Goal: Check status: Check status

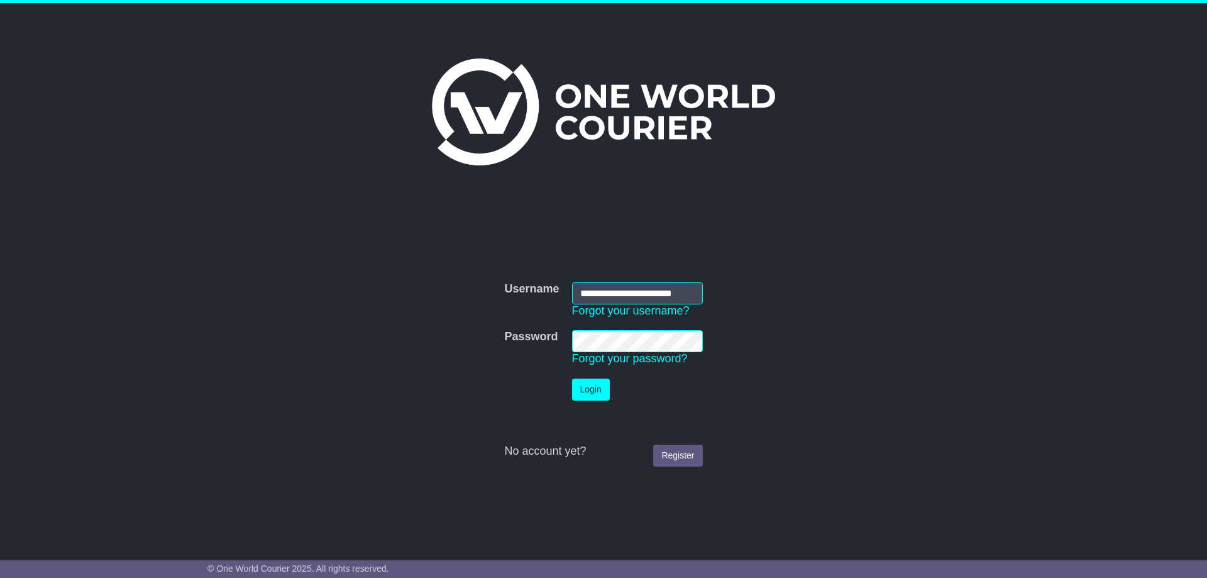
scroll to position [0, 11]
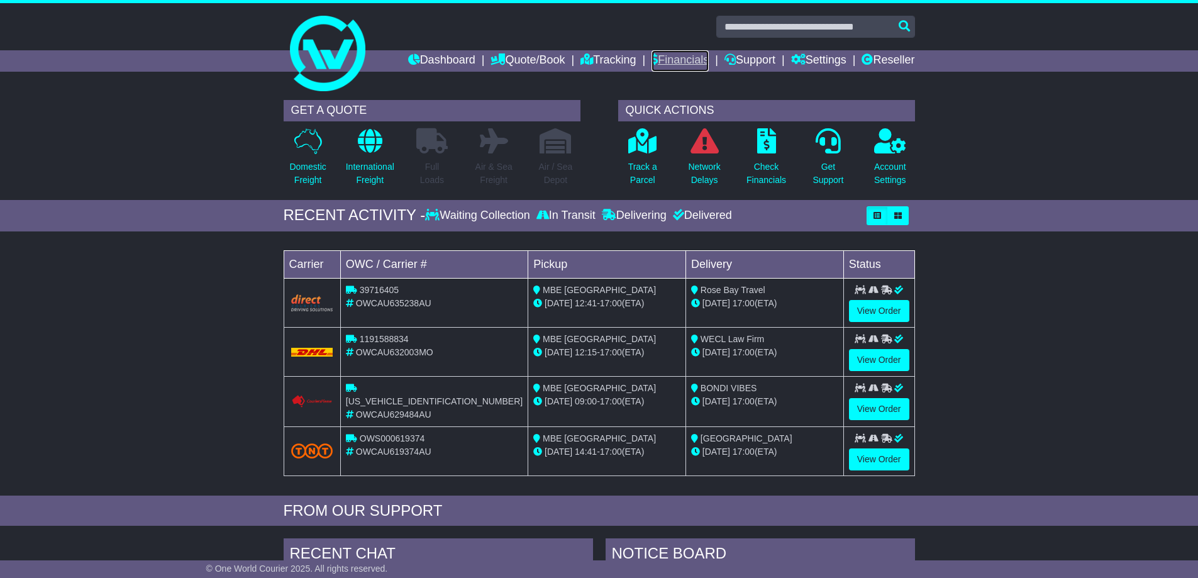
click at [661, 60] on link "Financials" at bounding box center [679, 60] width 57 height 21
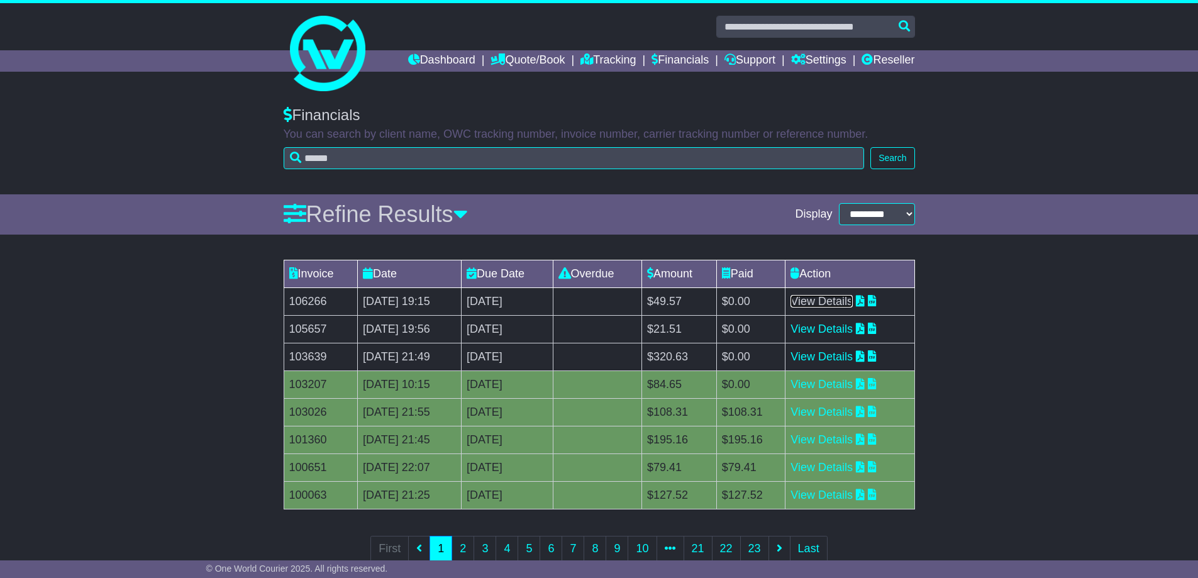
click at [848, 301] on link "View Details" at bounding box center [821, 301] width 62 height 13
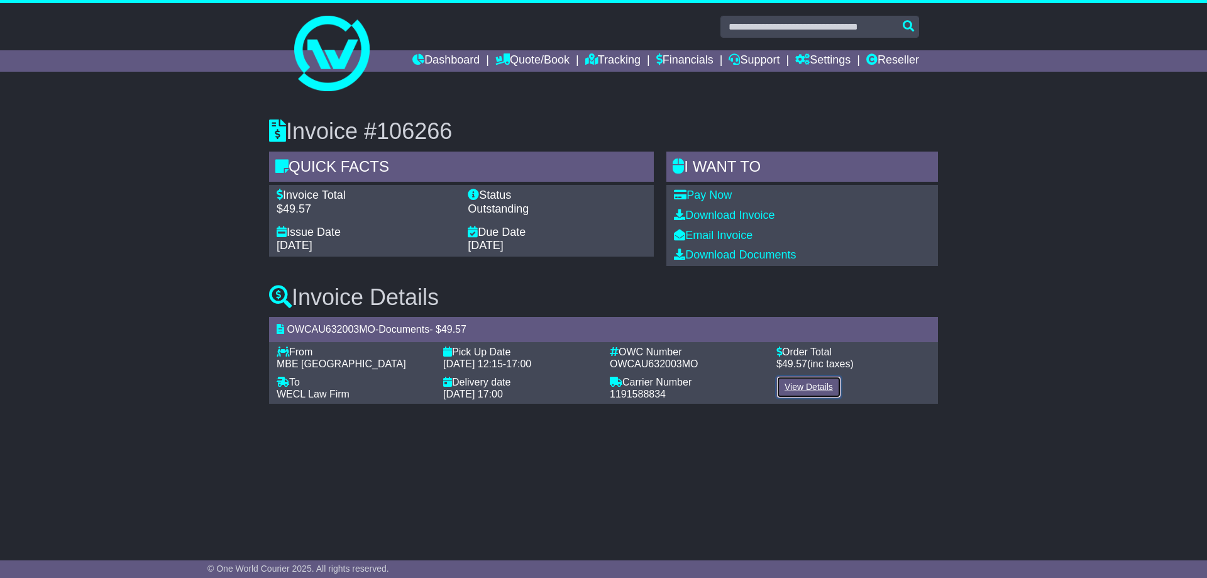
click at [812, 387] on link "View Details" at bounding box center [808, 387] width 65 height 22
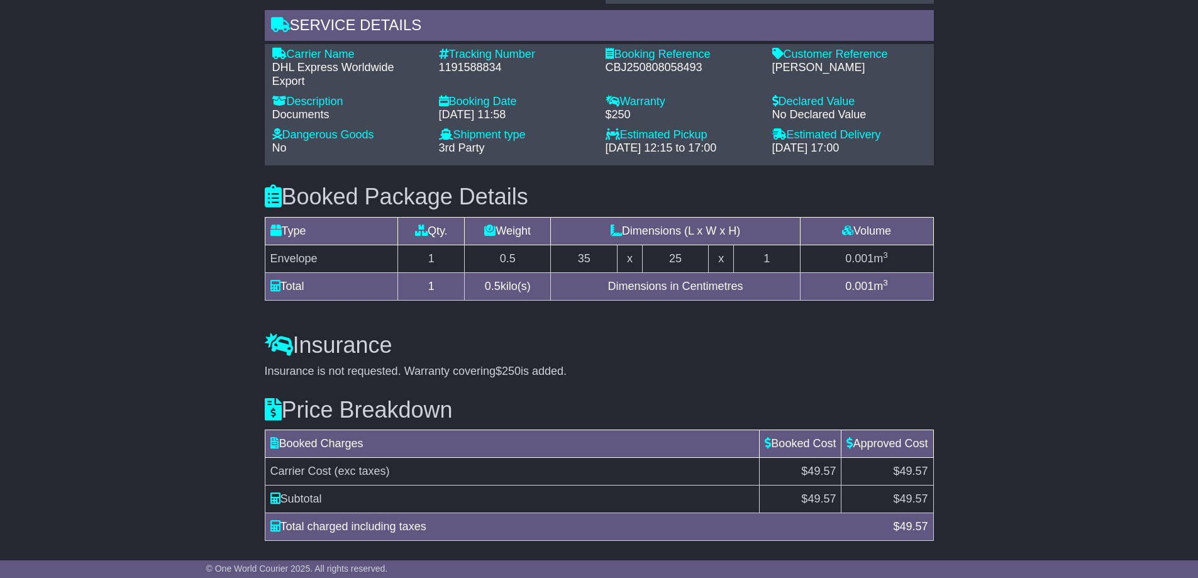
scroll to position [886, 0]
